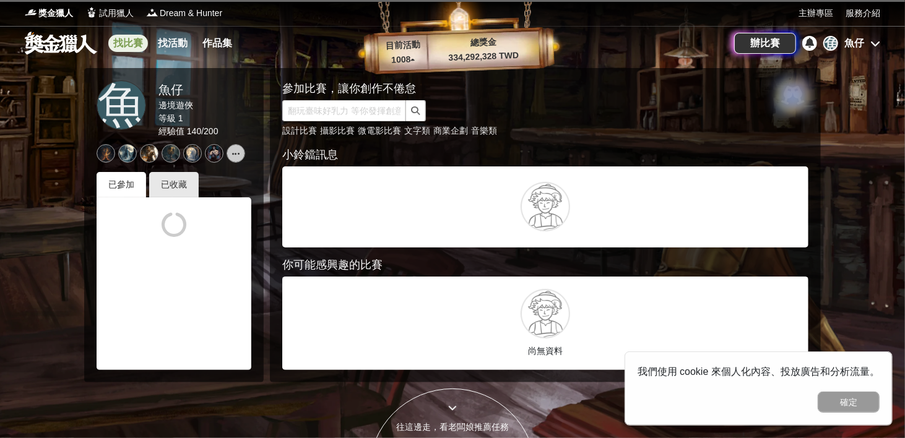
click at [120, 45] on link "找比賽" at bounding box center [128, 43] width 40 height 17
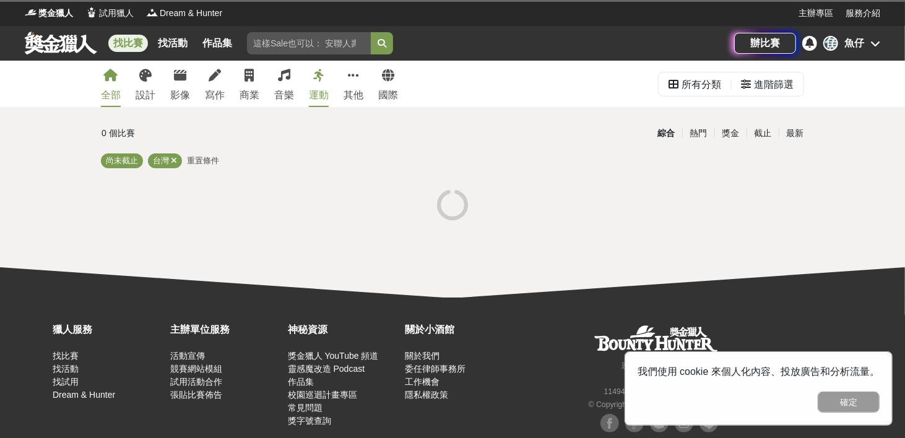
click at [299, 57] on div "找比賽 找活動 作品集" at bounding box center [380, 43] width 710 height 35
click at [299, 43] on input "search" at bounding box center [309, 43] width 124 height 22
paste input "國寶衍生商品設計競賽"
click at [371, 32] on button "submit" at bounding box center [382, 43] width 22 height 22
click at [230, 159] on span "尚未截止" at bounding box center [225, 160] width 32 height 9
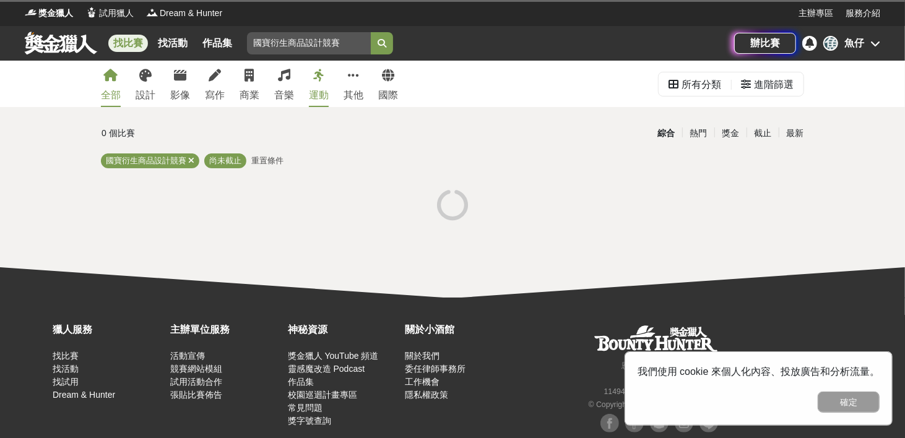
click at [263, 159] on span "重置條件" at bounding box center [267, 160] width 32 height 9
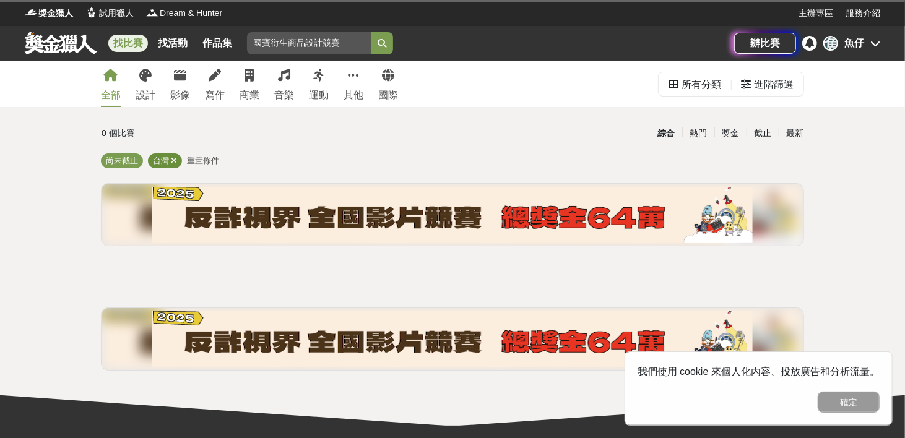
click at [176, 158] on icon at bounding box center [174, 161] width 6 height 8
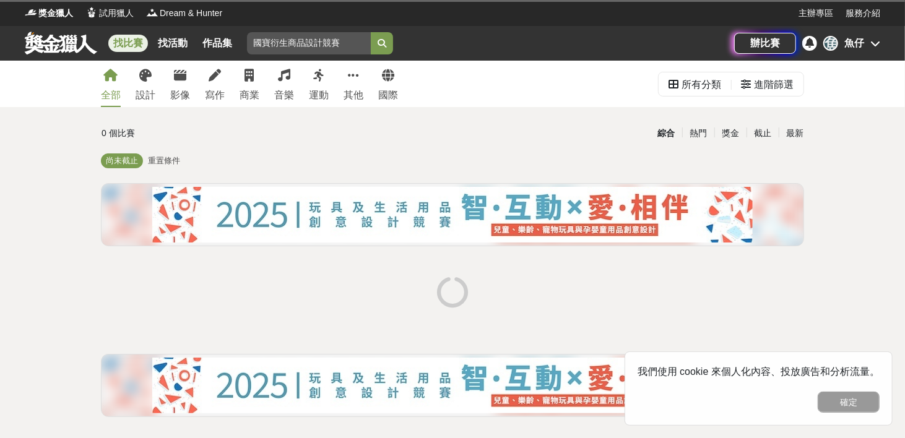
click at [174, 165] on span "重置條件" at bounding box center [164, 160] width 32 height 9
drag, startPoint x: 347, startPoint y: 43, endPoint x: 269, endPoint y: 45, distance: 78.0
click at [269, 45] on input "國寶衍生商品設計競賽" at bounding box center [309, 43] width 124 height 22
click at [371, 32] on button "submit" at bounding box center [382, 43] width 22 height 22
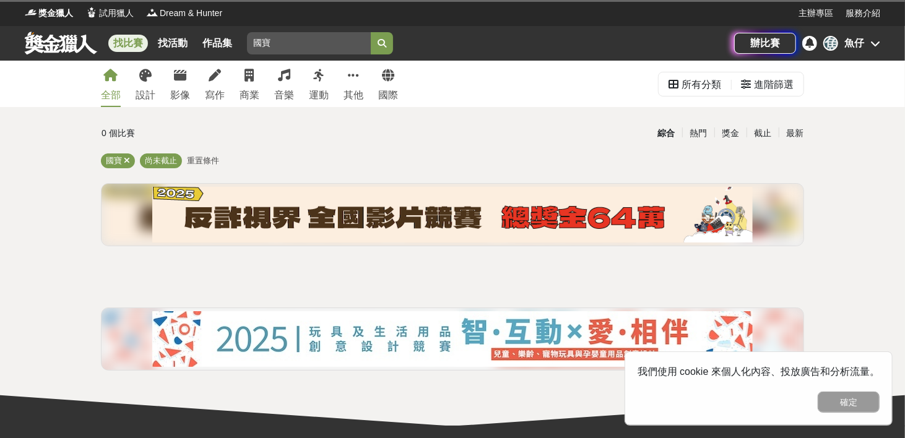
drag, startPoint x: 315, startPoint y: 38, endPoint x: 194, endPoint y: 40, distance: 120.1
click at [194, 40] on div "找比賽 找活動 作品集 國寶" at bounding box center [380, 43] width 710 height 35
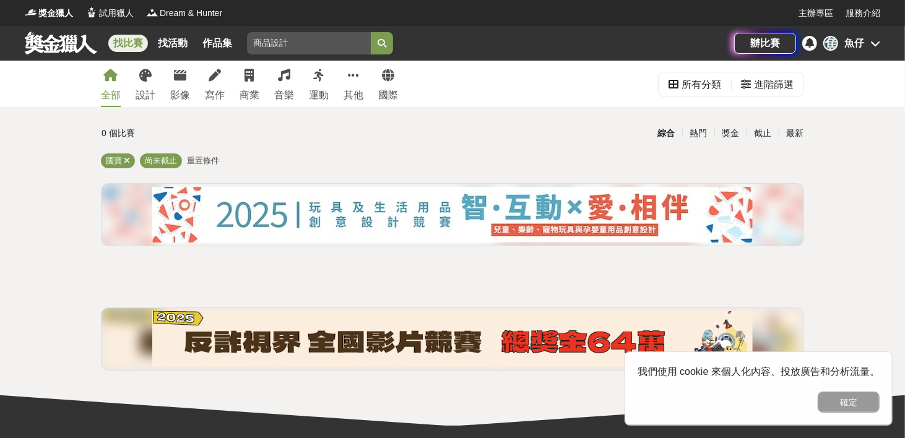
click at [371, 32] on button "submit" at bounding box center [382, 43] width 22 height 22
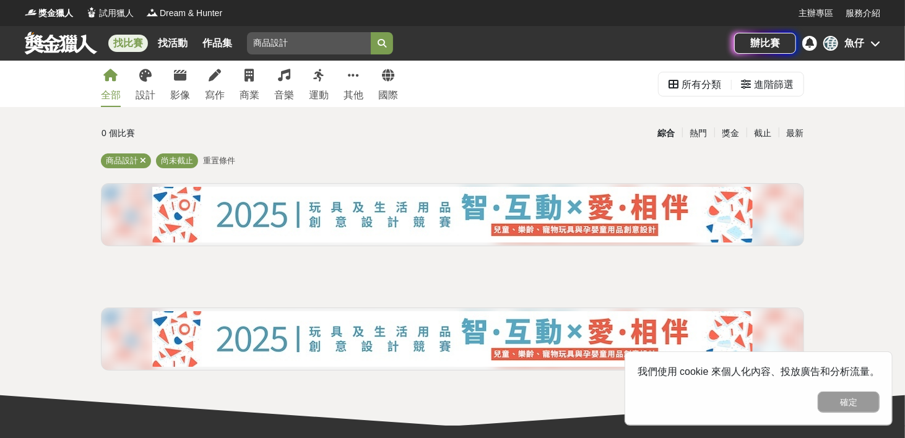
click at [220, 151] on div "0 個比賽 綜合 熱門 獎金 截止 最新 商品設計 尚未截止 重置條件" at bounding box center [452, 251] width 723 height 258
click at [774, 83] on div "進階篩選" at bounding box center [774, 84] width 40 height 25
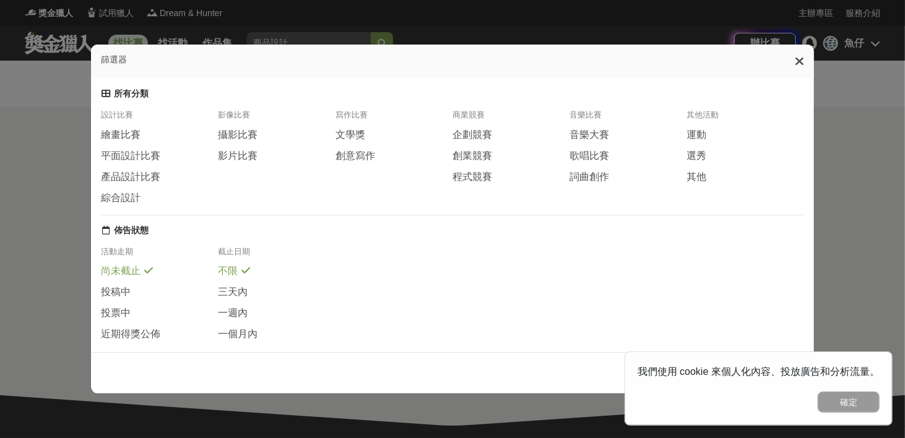
click at [113, 262] on div "活動走期" at bounding box center [159, 255] width 117 height 19
click at [809, 54] on div "篩選器" at bounding box center [452, 62] width 723 height 34
click at [803, 58] on div at bounding box center [799, 61] width 9 height 14
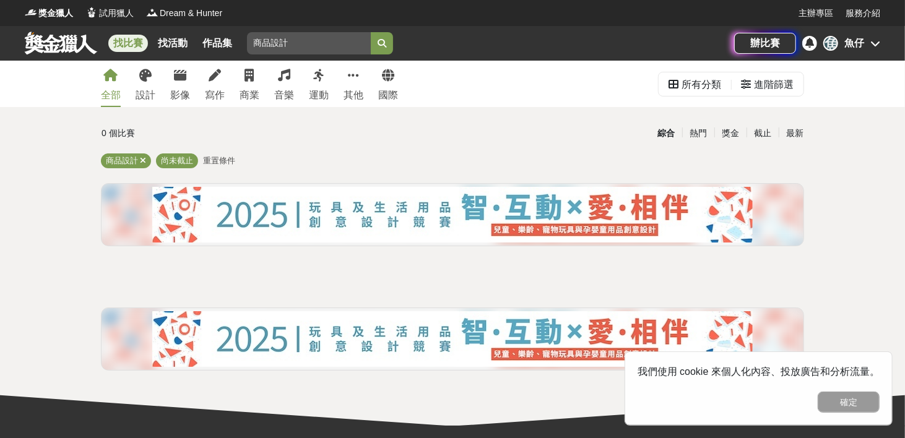
click at [803, 58] on div "辦比賽 魚 魚仔" at bounding box center [807, 43] width 146 height 35
click at [303, 40] on input "商品設計" at bounding box center [309, 43] width 124 height 22
drag, startPoint x: 288, startPoint y: 41, endPoint x: 215, endPoint y: 35, distance: 72.7
click at [215, 35] on div "找比賽 找活動 作品集 商品設計" at bounding box center [380, 43] width 710 height 35
paste input "立故宮博物院"
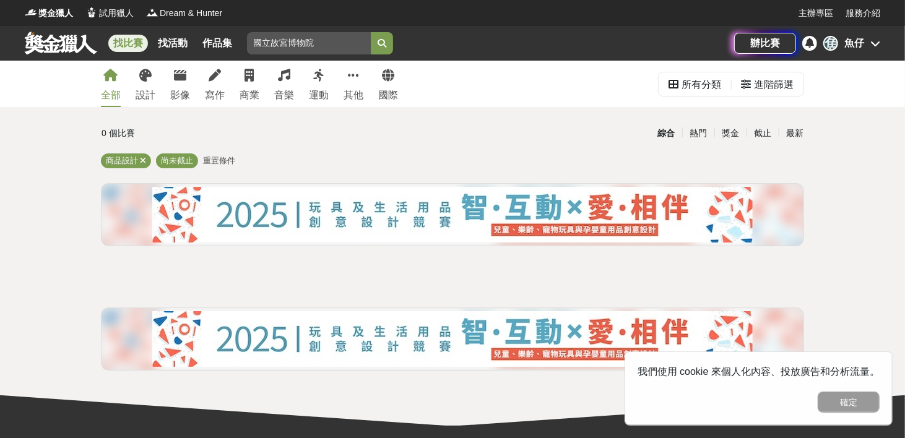
type input "國立故宮博物院"
click at [371, 32] on button "submit" at bounding box center [382, 43] width 22 height 22
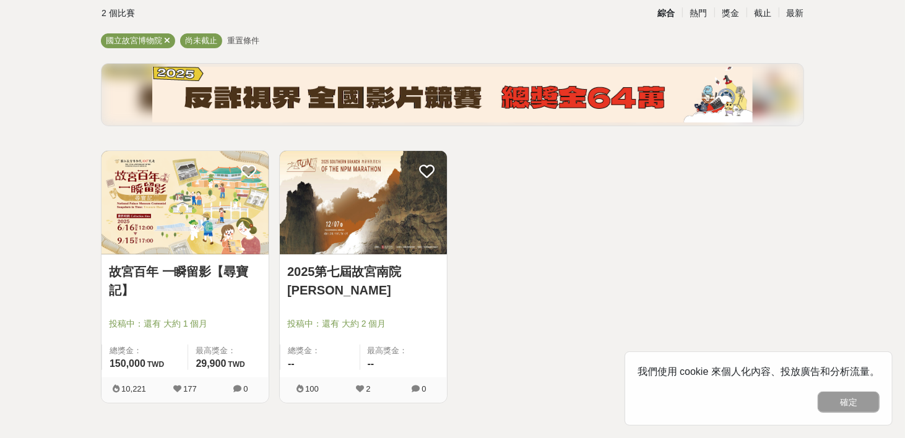
scroll to position [124, 0]
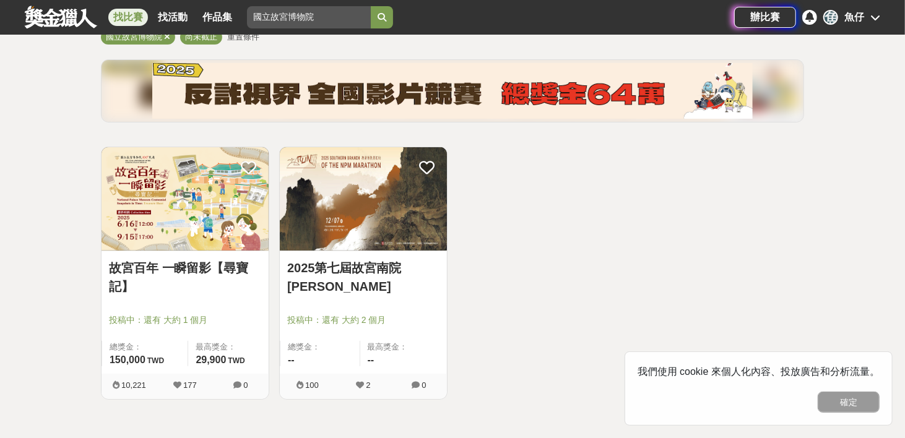
click at [734, 230] on div "故宮百年 一瞬留影【尋寶記】 投稿中：還有 大約 1 個月 總獎金： 150,000 150,000 TWD 最高獎金： 29,900 TWD 10,221 …" at bounding box center [452, 278] width 713 height 263
click at [176, 274] on link "故宮百年 一瞬留影【尋寶記】" at bounding box center [185, 277] width 152 height 37
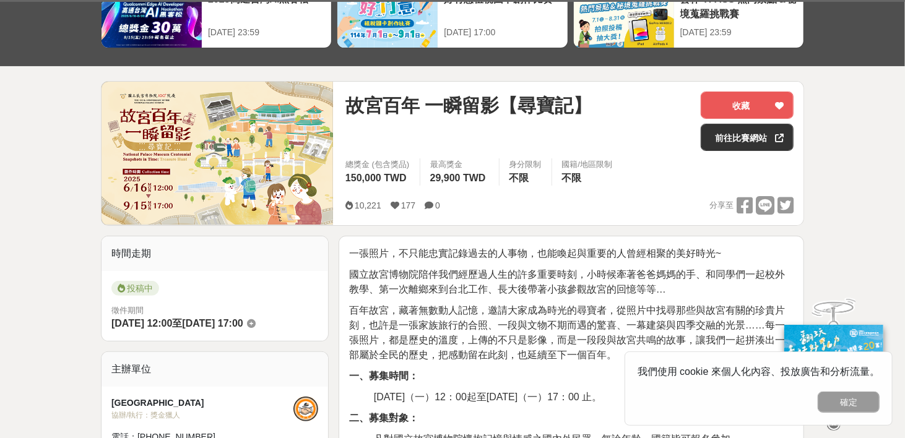
scroll to position [124, 0]
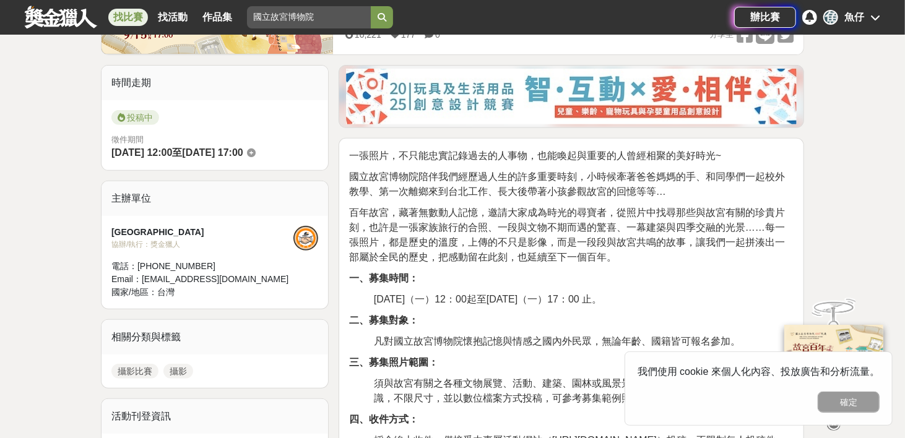
scroll to position [372, 0]
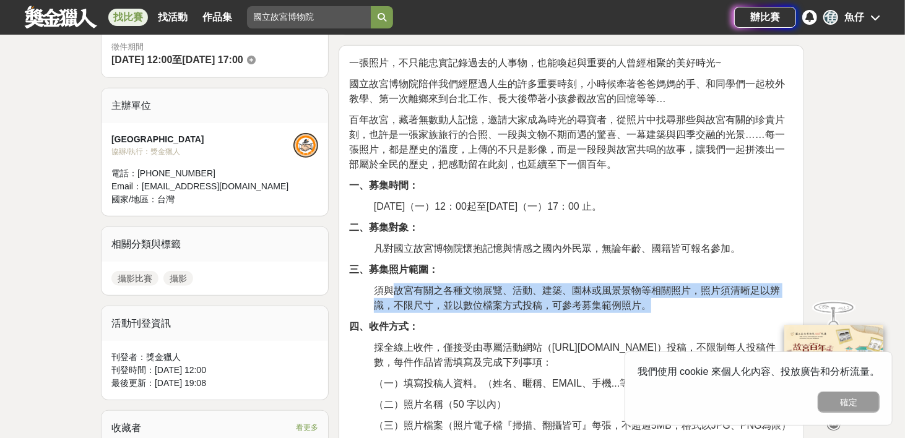
drag, startPoint x: 391, startPoint y: 290, endPoint x: 651, endPoint y: 300, distance: 260.9
click at [651, 300] on p "須與故宮有關之各種文物展覽、活動、建築、園林或風景景物等相關照片，照片須清晰足以辨識，不限尺寸，並以數位檔案方式投稿，可參考募集範例照片。" at bounding box center [584, 299] width 420 height 30
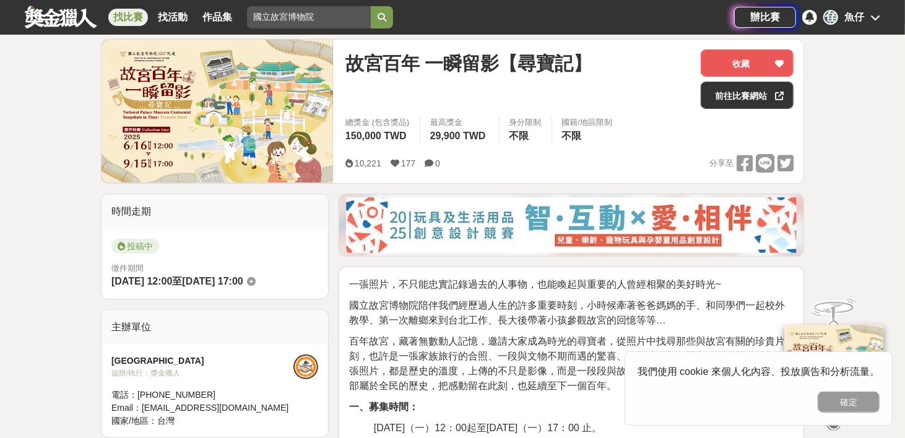
scroll to position [186, 0]
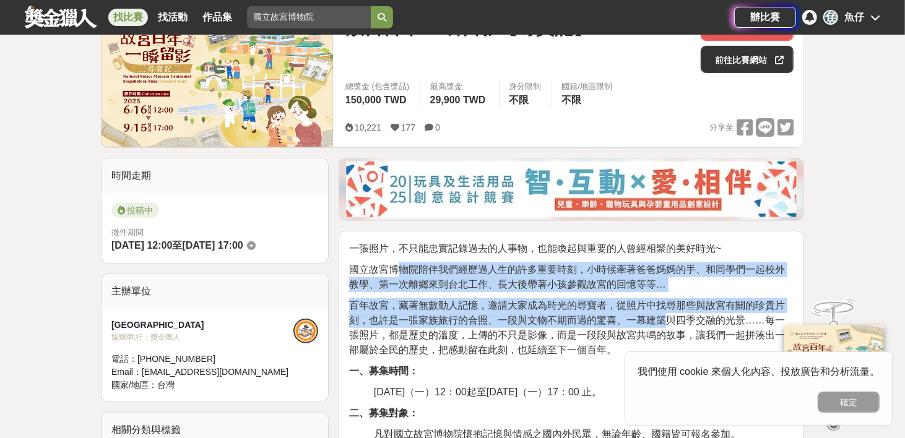
drag, startPoint x: 406, startPoint y: 263, endPoint x: 666, endPoint y: 321, distance: 266.6
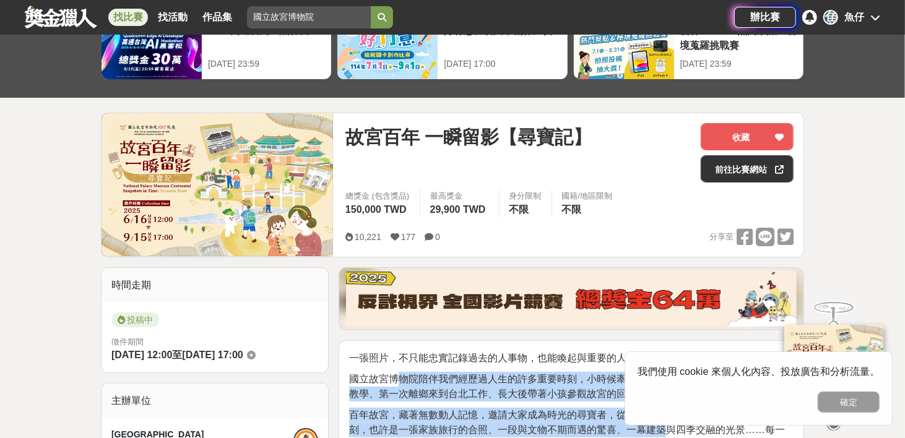
scroll to position [0, 0]
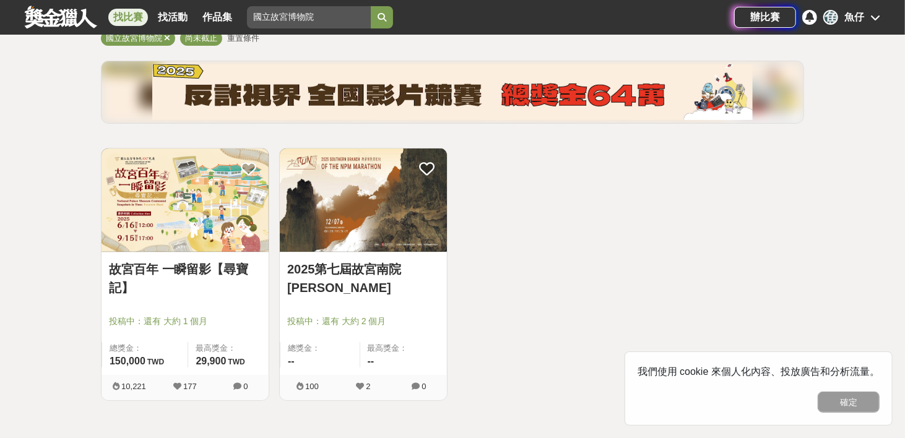
scroll to position [124, 0]
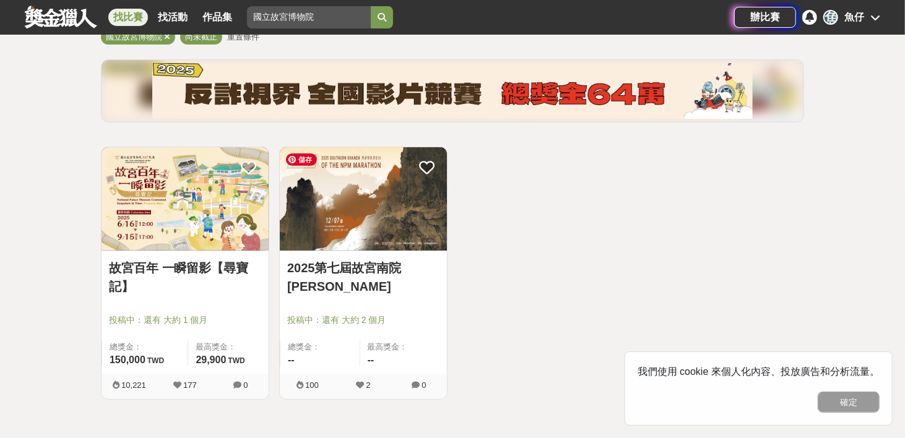
click at [347, 244] on img at bounding box center [363, 198] width 167 height 103
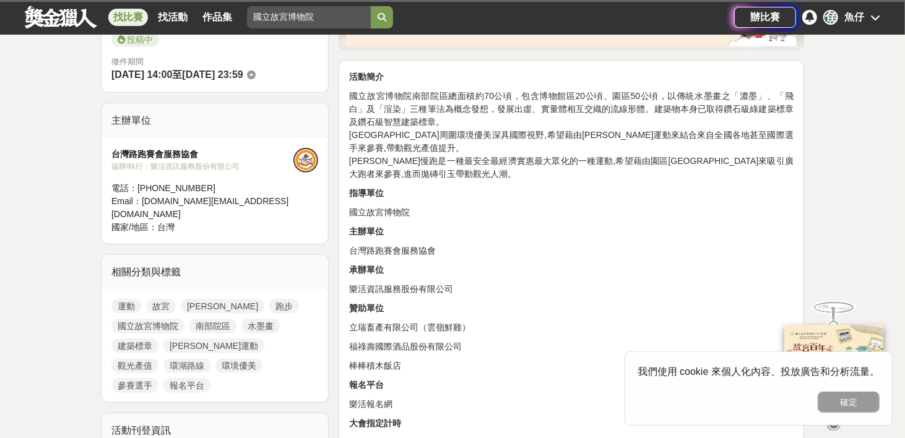
scroll to position [372, 0]
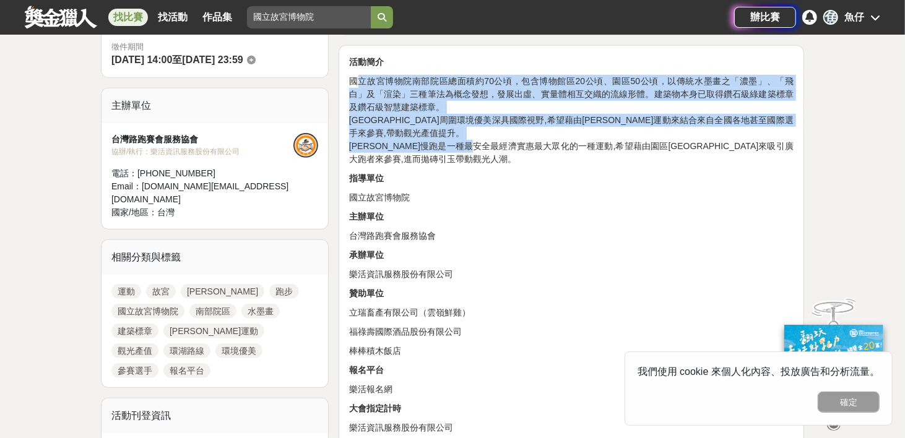
drag, startPoint x: 360, startPoint y: 84, endPoint x: 513, endPoint y: 144, distance: 164.3
click at [513, 144] on p "國立故宮博物院南部院區總面積約70公頃，包含博物館區20公頃、園區50公頃，以傳統水墨畫之「濃墨」、「飛白」及「渲染」三種筆法為概念發想，發展出虛、實量體相互…" at bounding box center [571, 120] width 445 height 91
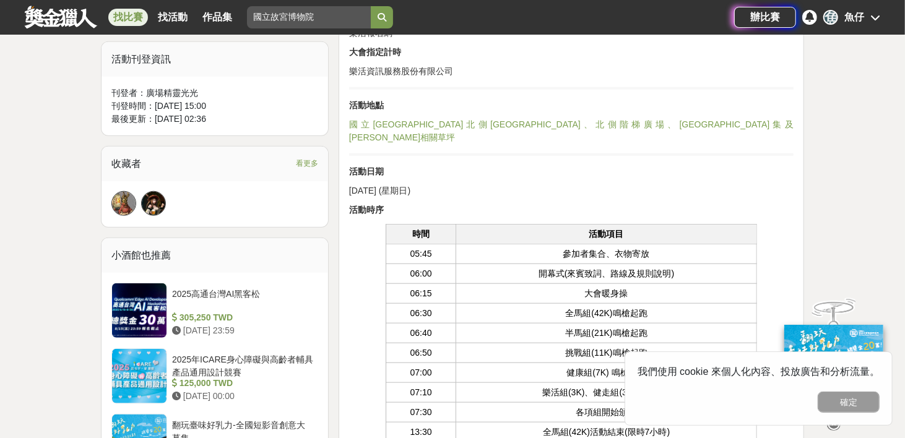
scroll to position [743, 0]
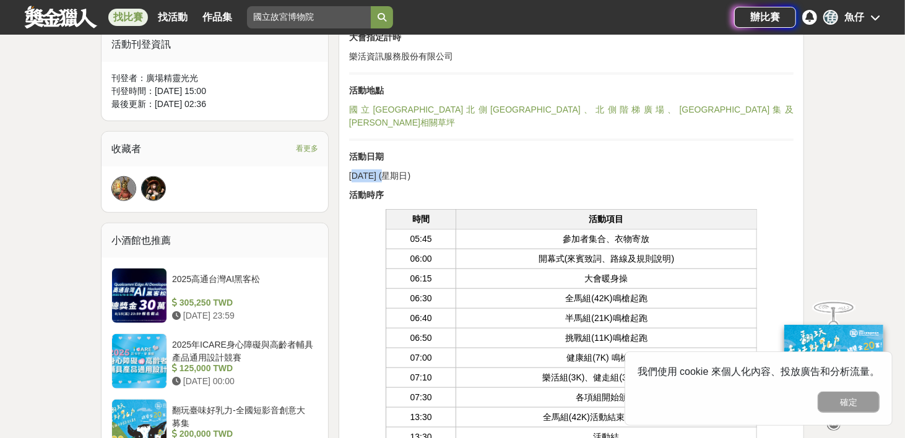
drag, startPoint x: 354, startPoint y: 163, endPoint x: 385, endPoint y: 163, distance: 30.3
click at [385, 170] on p "[DATE] (星期日)" at bounding box center [571, 176] width 445 height 13
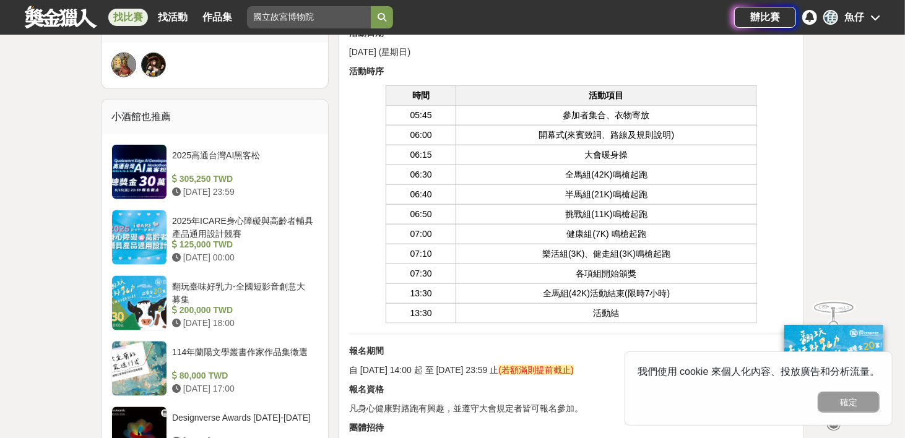
click at [536, 205] on td "挑戰組(11K)鳴槍起跑" at bounding box center [606, 215] width 301 height 20
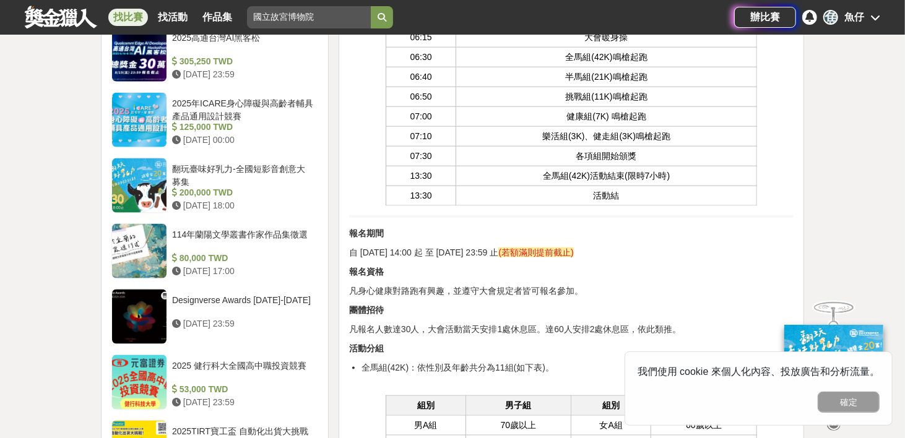
scroll to position [991, 0]
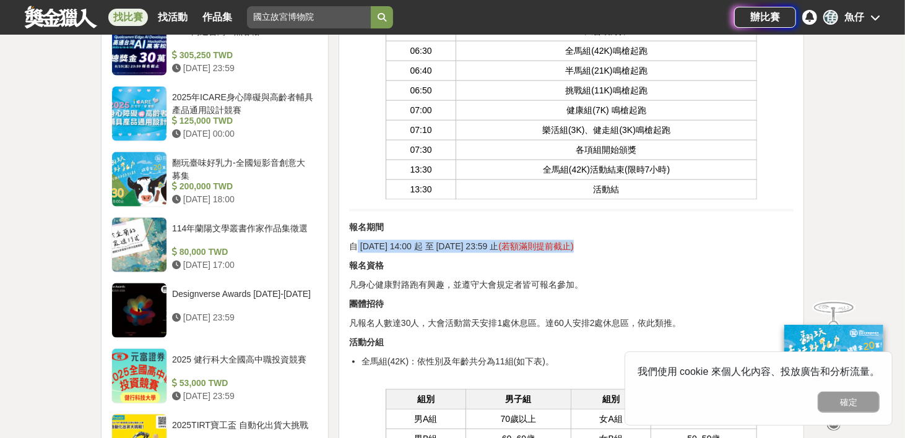
drag, startPoint x: 356, startPoint y: 228, endPoint x: 669, endPoint y: 227, distance: 313.3
click at [669, 240] on p "自 [DATE] 14:00 起 至 [DATE] 23:59 止 (若額滿則提前截止)" at bounding box center [571, 246] width 445 height 13
click at [565, 317] on p "凡報名人數達30人，大會活動當天安排1處休息區。達60人安排2處休息區，依此類推。" at bounding box center [571, 323] width 445 height 13
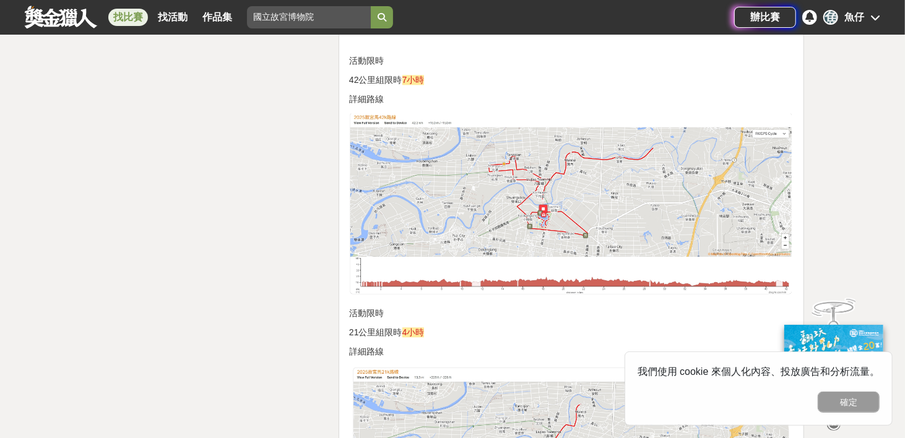
scroll to position [4706, 0]
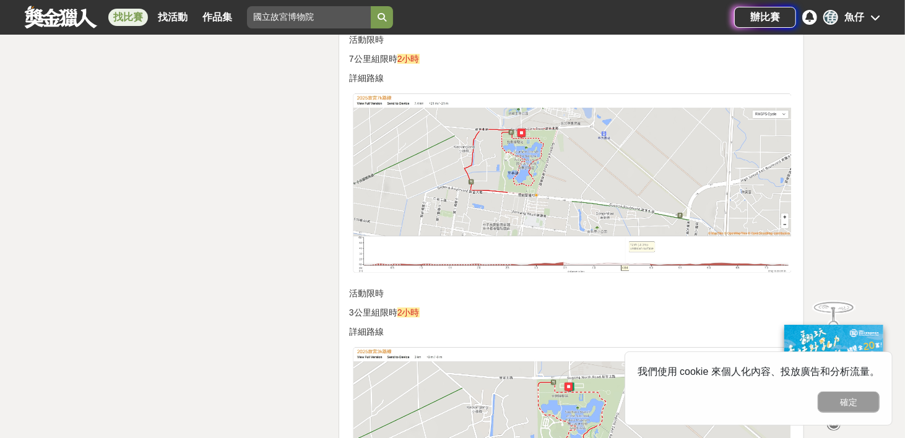
scroll to position [6007, 0]
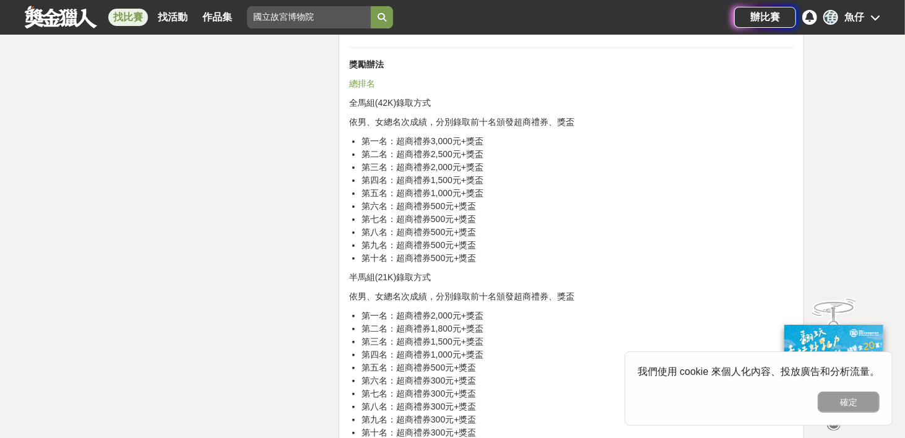
click at [476, 252] on li "第十名：超商禮券500元+獎盃" at bounding box center [578, 258] width 432 height 13
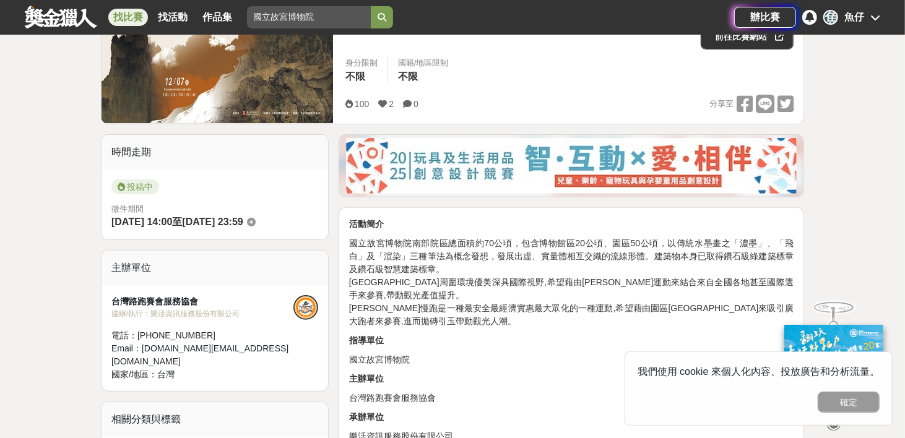
scroll to position [0, 0]
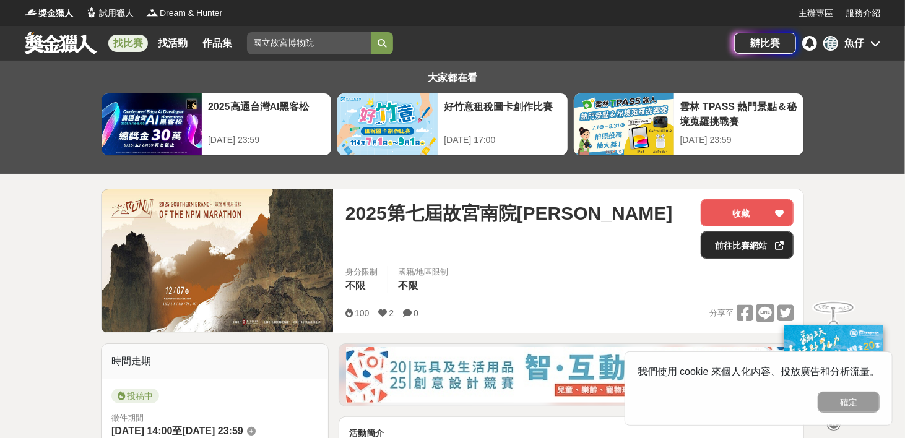
click at [740, 249] on link "前往比賽網站" at bounding box center [747, 245] width 93 height 27
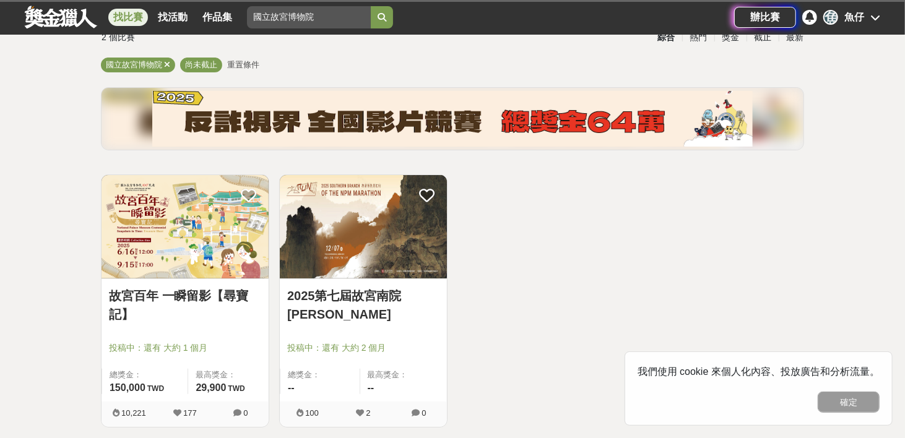
scroll to position [124, 0]
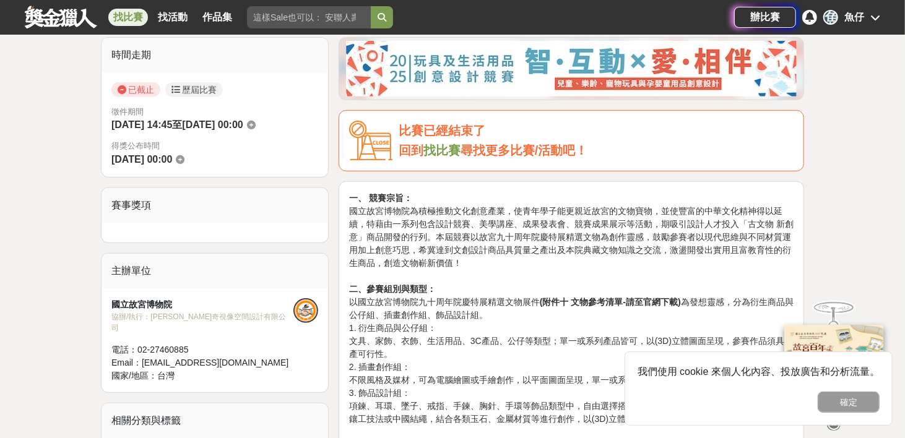
scroll to position [310, 0]
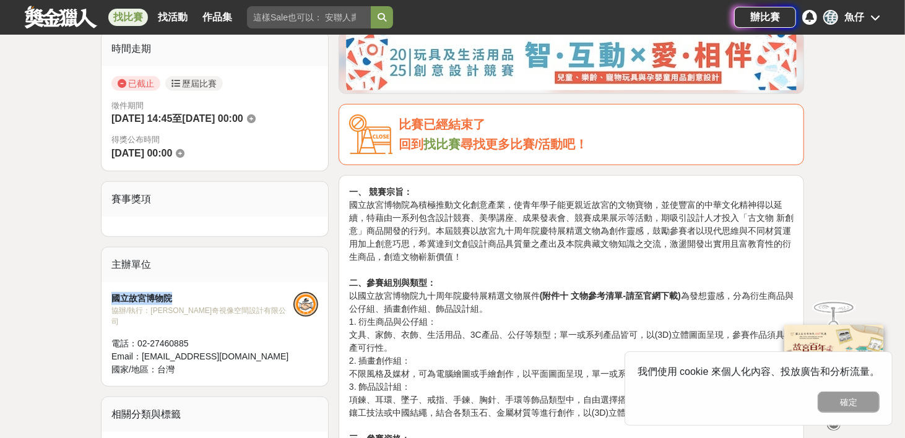
drag, startPoint x: 174, startPoint y: 294, endPoint x: 103, endPoint y: 292, distance: 71.2
click at [103, 292] on div "國立故宮博物院 協辦/執行： [PERSON_NAME]奇視像空間設計有限公司 電話： [PHONE_NUMBER] Email： [EMAIL_ADDRES…" at bounding box center [215, 334] width 227 height 104
copy div "國立故宮博物院"
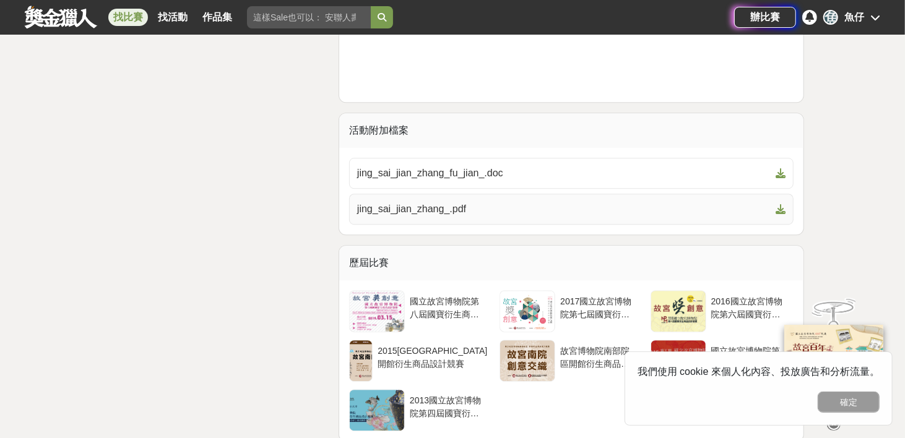
scroll to position [2105, 0]
click at [472, 218] on span "jing_sai_jian_zhang_.pdf" at bounding box center [564, 210] width 414 height 15
click at [876, 117] on div "大家都在看 2025高通台灣AI黑客松 2025-08-15 23:59 好竹意租稅圖卡創作比賽 2025-09-01 17:00 雲林 TPASS 熱門景點…" at bounding box center [452, 150] width 905 height 4391
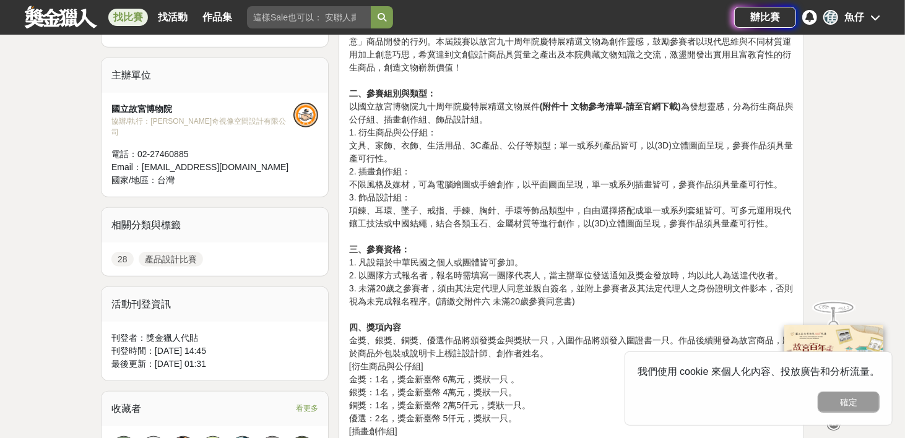
scroll to position [495, 0]
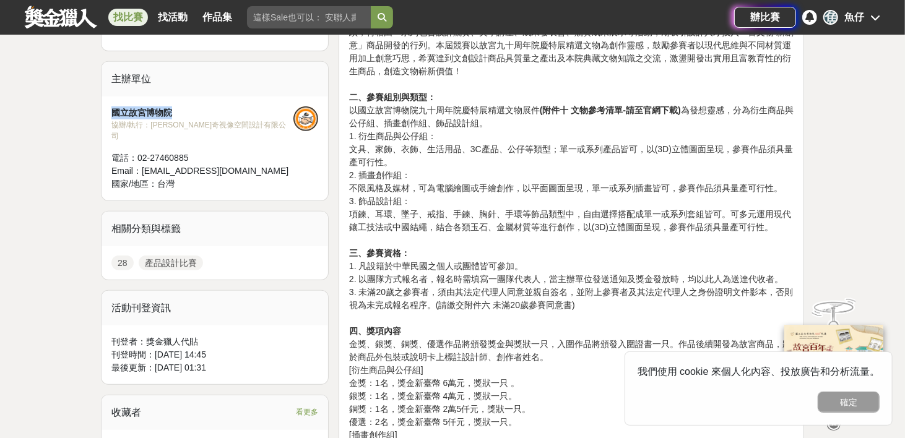
drag, startPoint x: 111, startPoint y: 111, endPoint x: 182, endPoint y: 104, distance: 70.9
click at [182, 107] on div "國立故宮博物院" at bounding box center [202, 113] width 182 height 13
copy div "國立故宮博物院"
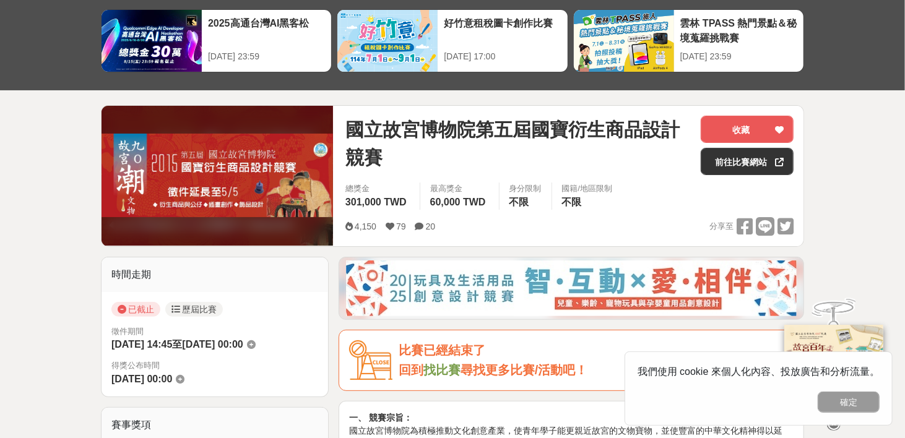
scroll to position [0, 0]
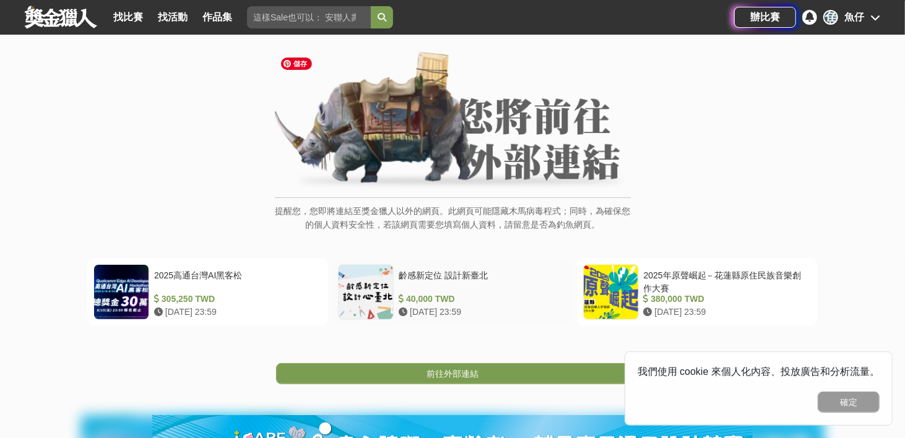
scroll to position [62, 0]
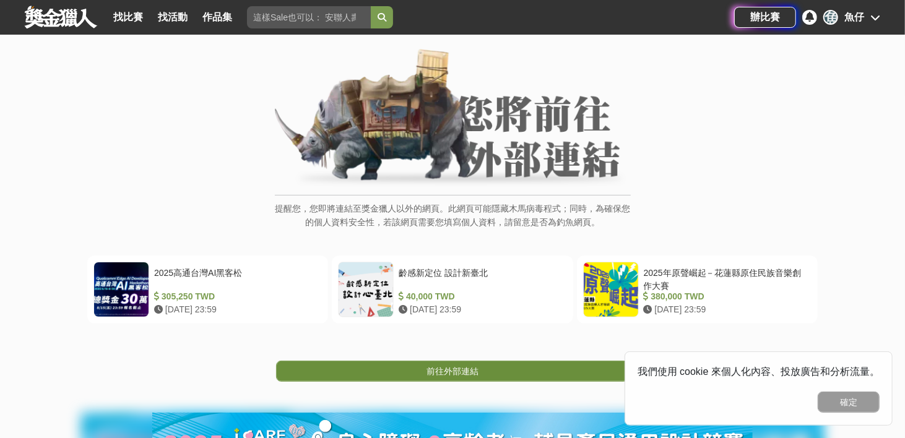
click at [456, 370] on span "前往外部連結" at bounding box center [453, 372] width 52 height 10
